Goal: Information Seeking & Learning: Learn about a topic

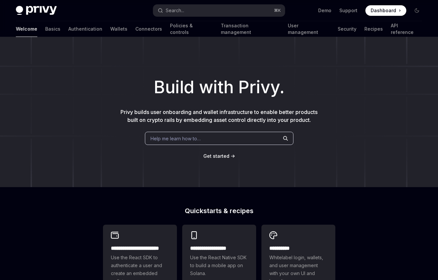
type textarea "*"
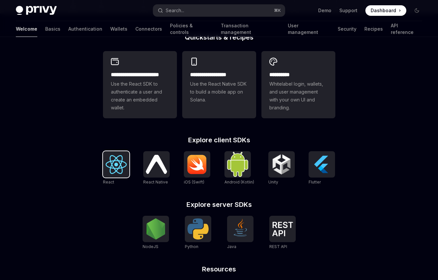
click at [114, 161] on img at bounding box center [116, 164] width 21 height 19
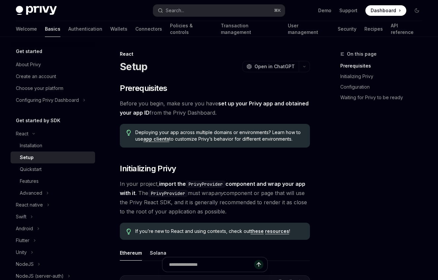
scroll to position [46, 0]
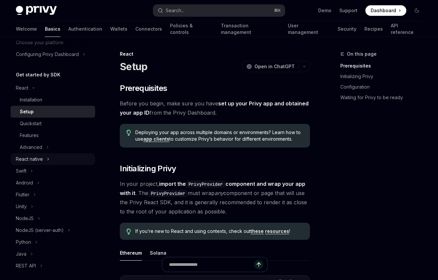
click at [43, 158] on button "React native" at bounding box center [53, 159] width 84 height 12
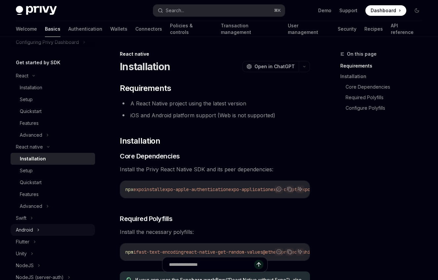
scroll to position [58, 0]
click at [34, 231] on button "Android" at bounding box center [53, 230] width 84 height 12
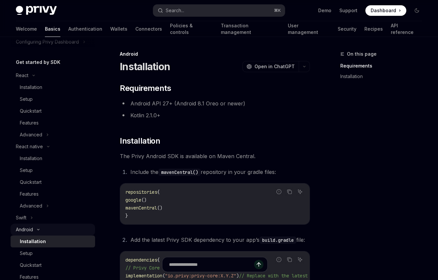
click at [34, 230] on icon at bounding box center [38, 230] width 8 height 3
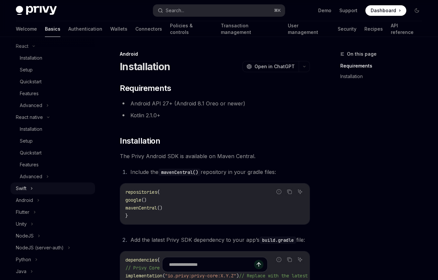
scroll to position [86, 0]
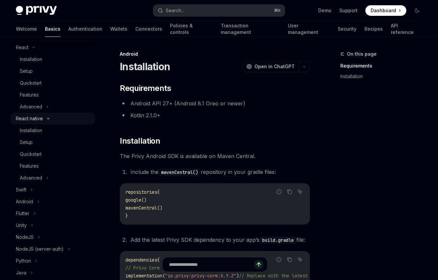
click at [43, 119] on button "React native" at bounding box center [53, 119] width 84 height 12
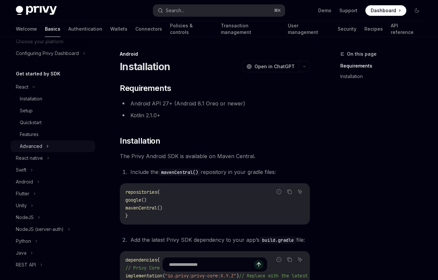
scroll to position [0, 0]
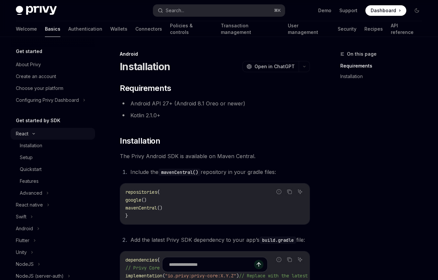
click at [38, 135] on button "React" at bounding box center [53, 134] width 84 height 12
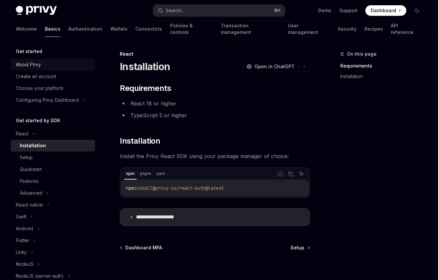
click at [43, 65] on div "About Privy" at bounding box center [53, 65] width 75 height 8
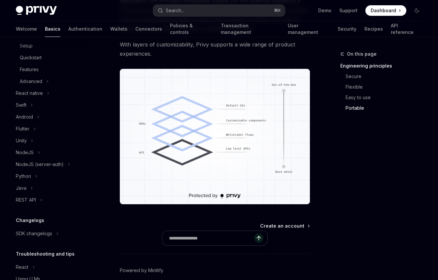
scroll to position [491, 0]
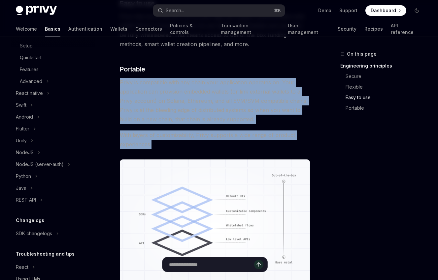
drag, startPoint x: 165, startPoint y: 77, endPoint x: 178, endPoint y: 144, distance: 69.1
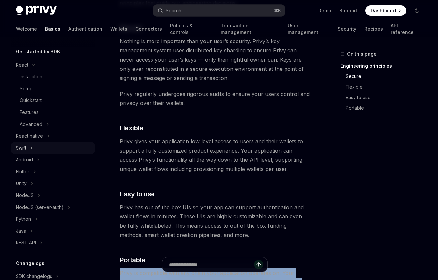
scroll to position [0, 0]
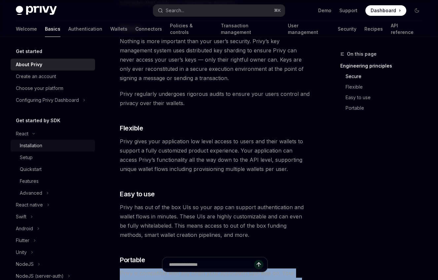
click at [47, 143] on div "Installation" at bounding box center [55, 146] width 71 height 8
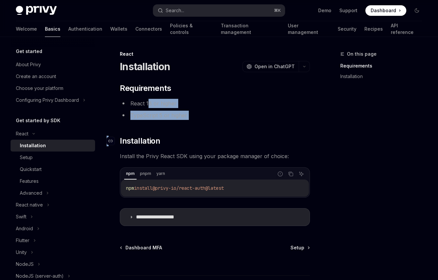
drag, startPoint x: 148, startPoint y: 99, endPoint x: 170, endPoint y: 136, distance: 42.6
click at [170, 136] on div "**********" at bounding box center [215, 154] width 190 height 143
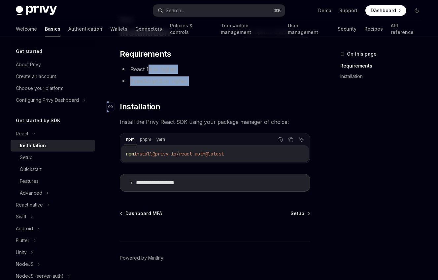
scroll to position [52, 0]
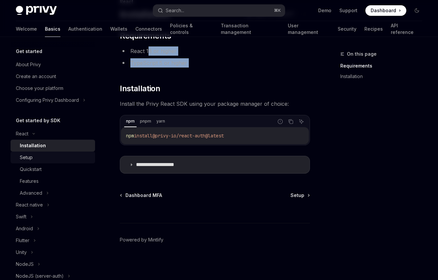
click at [28, 161] on div "Setup" at bounding box center [26, 158] width 13 height 8
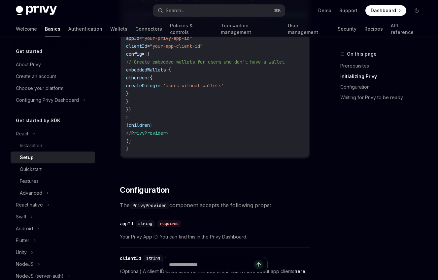
scroll to position [361, 0]
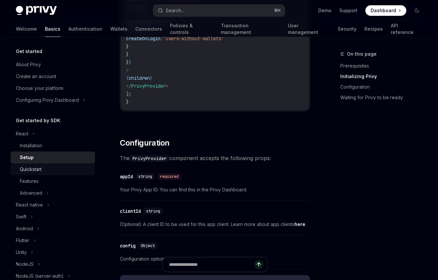
click at [28, 169] on div "Quickstart" at bounding box center [31, 170] width 22 height 8
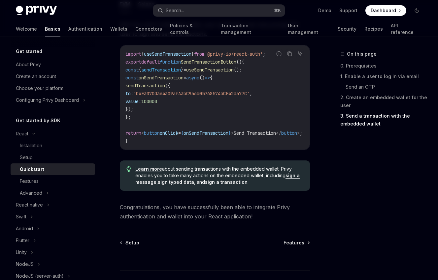
scroll to position [694, 0]
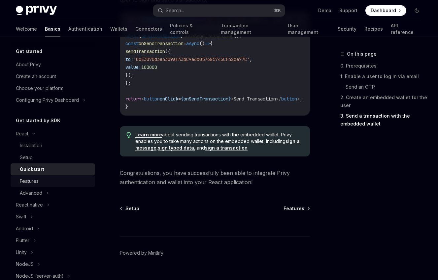
click at [49, 178] on div "Features" at bounding box center [55, 181] width 71 height 8
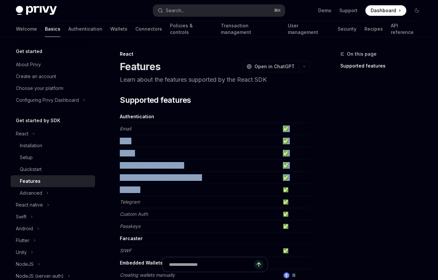
drag, startPoint x: 138, startPoint y: 127, endPoint x: 156, endPoint y: 195, distance: 69.9
click at [155, 184] on td "Farcaster" at bounding box center [200, 190] width 160 height 12
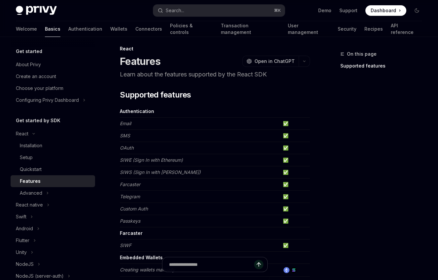
scroll to position [61, 0]
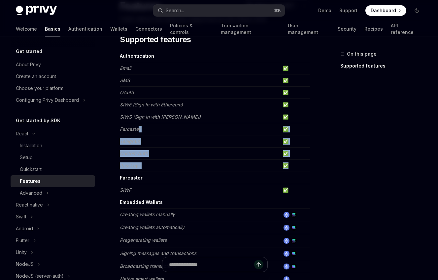
drag, startPoint x: 139, startPoint y: 128, endPoint x: 158, endPoint y: 173, distance: 49.5
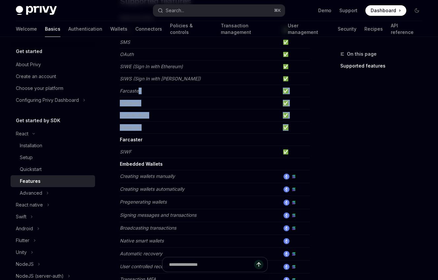
scroll to position [120, 0]
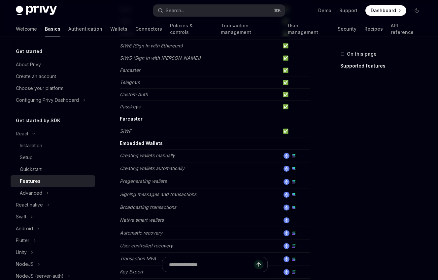
drag, startPoint x: 120, startPoint y: 144, endPoint x: 144, endPoint y: 164, distance: 31.4
click at [131, 149] on td "Embedded Wallets" at bounding box center [200, 144] width 160 height 12
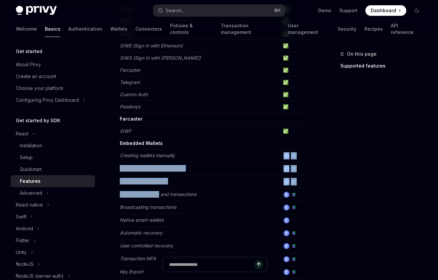
drag, startPoint x: 144, startPoint y: 164, endPoint x: 160, endPoint y: 199, distance: 38.8
click at [160, 199] on tbody "Authentication Email ✅ SMS ✅ OAuth ✅ SIWE (Sign In with Ethereum) ✅ SIWS (Sign …" at bounding box center [215, 237] width 190 height 493
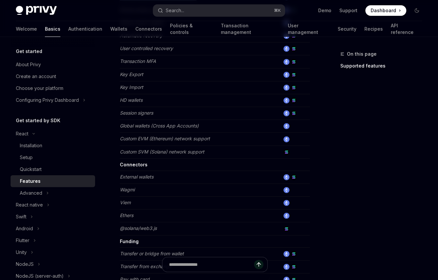
scroll to position [0, 0]
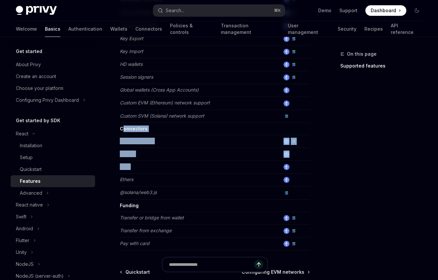
drag, startPoint x: 122, startPoint y: 127, endPoint x: 154, endPoint y: 172, distance: 55.2
click at [154, 172] on tbody "Authentication Email ✅ SMS ✅ OAuth ✅ SIWE (Sign In with Ethereum) ✅ SIWS (Sign …" at bounding box center [215, 4] width 190 height 493
click at [154, 173] on td "Viem" at bounding box center [200, 167] width 160 height 13
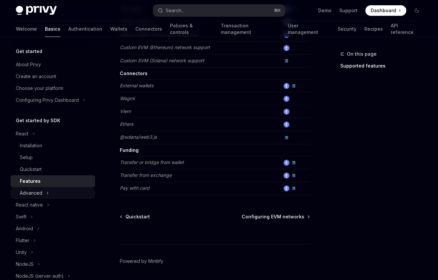
click at [52, 192] on button "Advanced" at bounding box center [53, 193] width 84 height 12
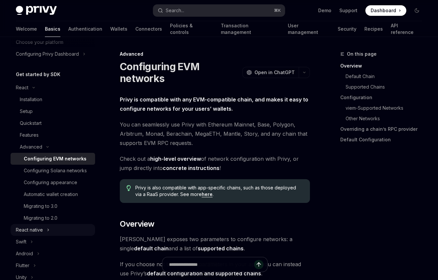
scroll to position [47, 0]
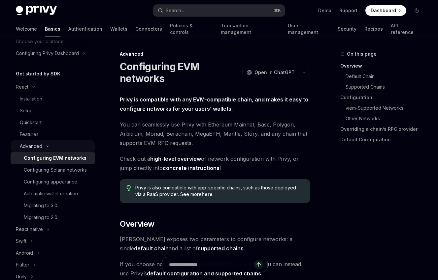
click at [42, 145] on button "Advanced" at bounding box center [53, 146] width 84 height 12
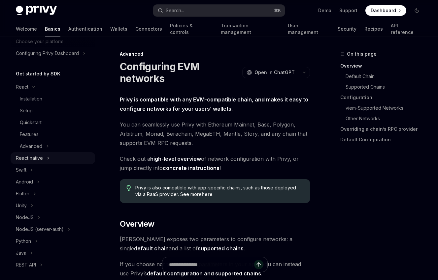
click at [47, 156] on icon at bounding box center [48, 158] width 3 height 8
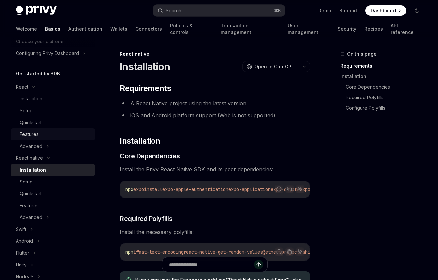
click at [43, 134] on div "Features" at bounding box center [55, 135] width 71 height 8
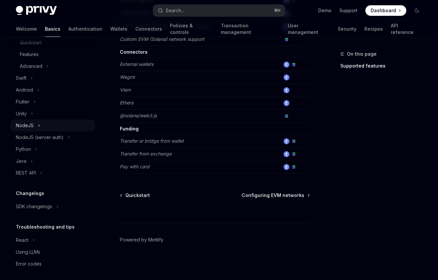
scroll to position [201, 0]
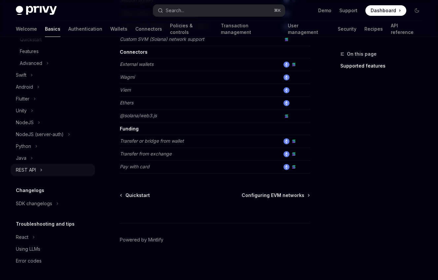
click at [37, 168] on button "REST API" at bounding box center [53, 170] width 84 height 12
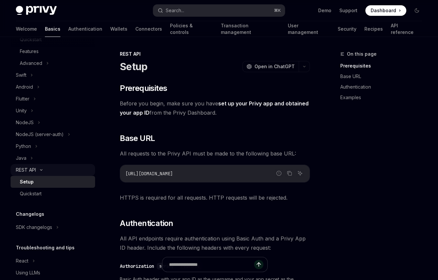
click at [37, 168] on button "REST API" at bounding box center [53, 170] width 84 height 12
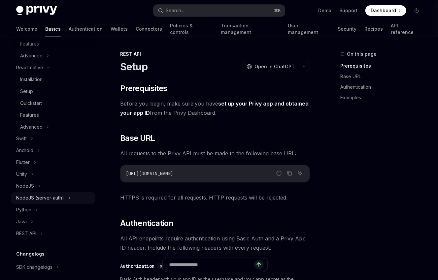
scroll to position [137, 0]
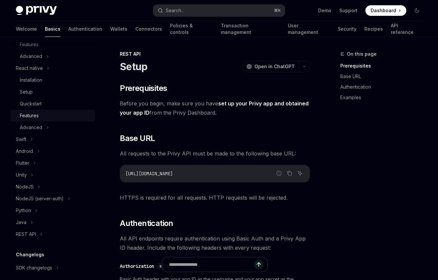
click at [36, 115] on div "Features" at bounding box center [29, 116] width 19 height 8
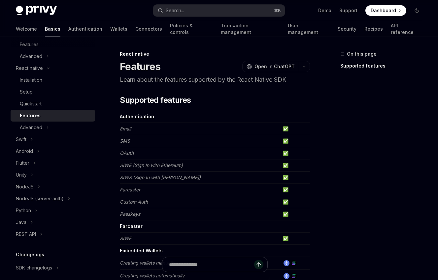
type textarea "*"
